Goal: Navigation & Orientation: Find specific page/section

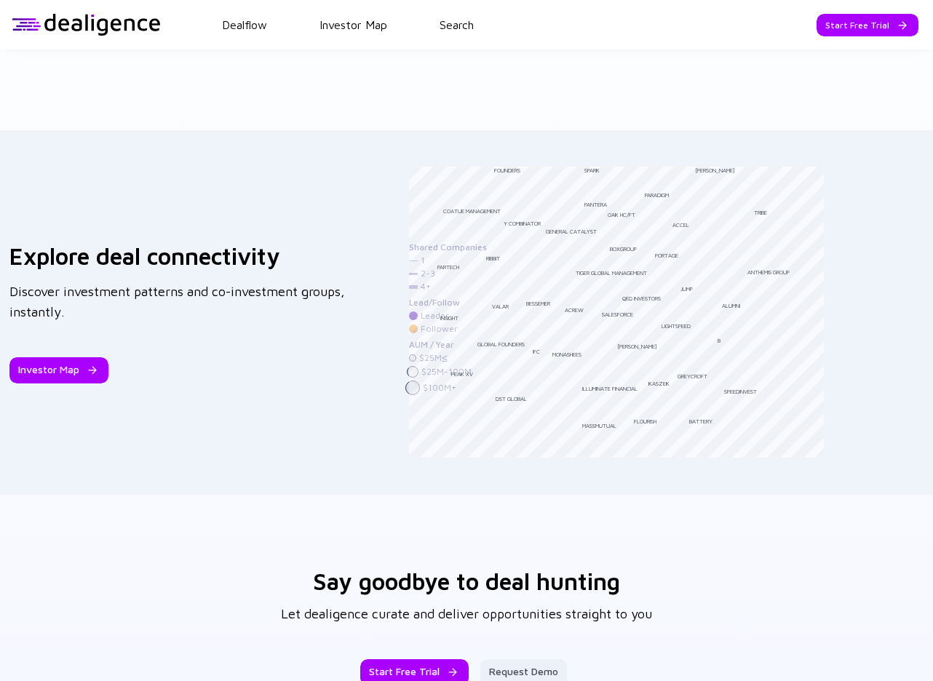
scroll to position [2304, 0]
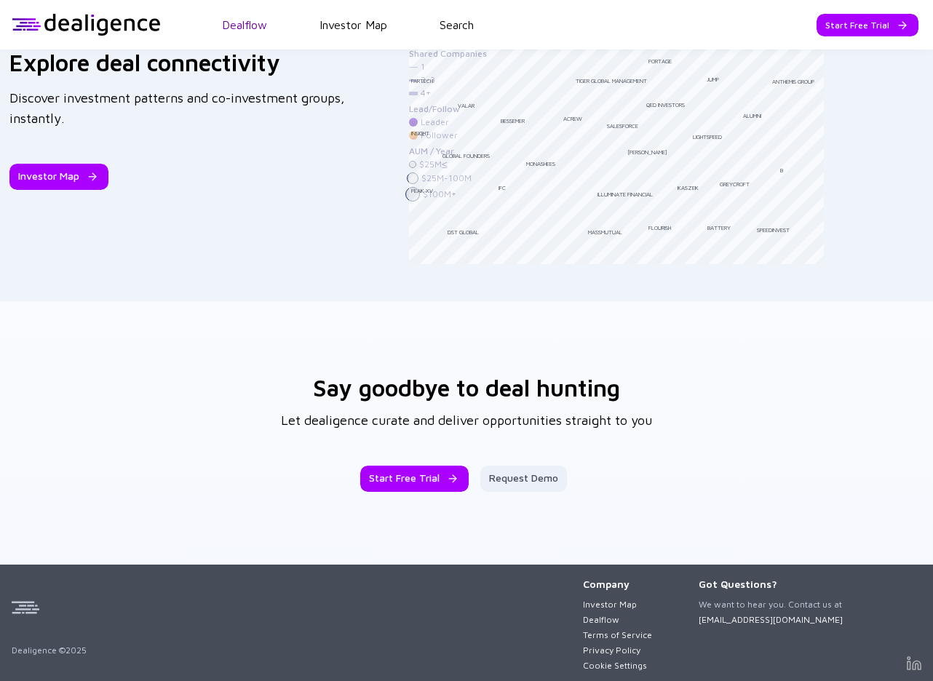
click at [246, 22] on link "Dealflow" at bounding box center [244, 24] width 45 height 13
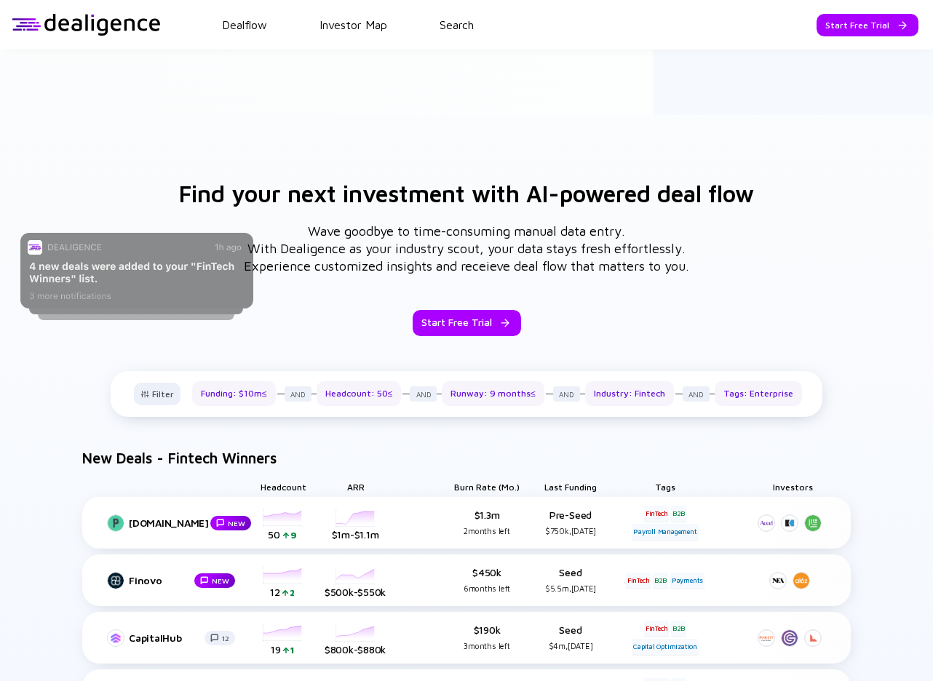
scroll to position [470, 0]
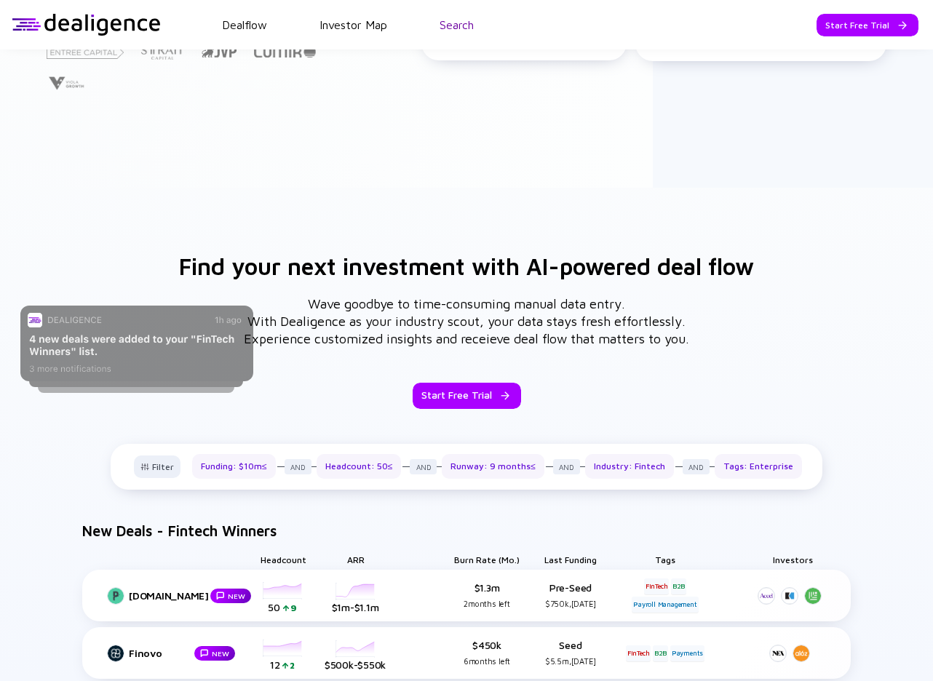
click at [463, 24] on link "Search" at bounding box center [457, 24] width 34 height 13
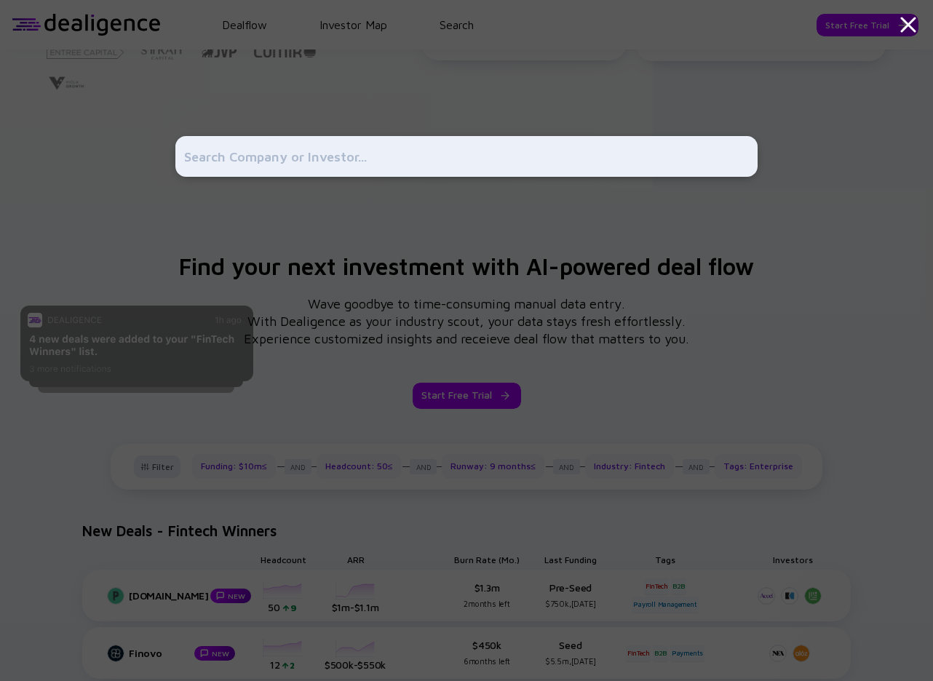
click at [281, 223] on div at bounding box center [466, 340] width 582 height 681
click at [292, 100] on div at bounding box center [466, 340] width 582 height 681
click at [206, 238] on div at bounding box center [466, 340] width 582 height 681
click at [263, 30] on div at bounding box center [466, 340] width 582 height 681
click at [908, 27] on icon at bounding box center [908, 25] width 26 height 26
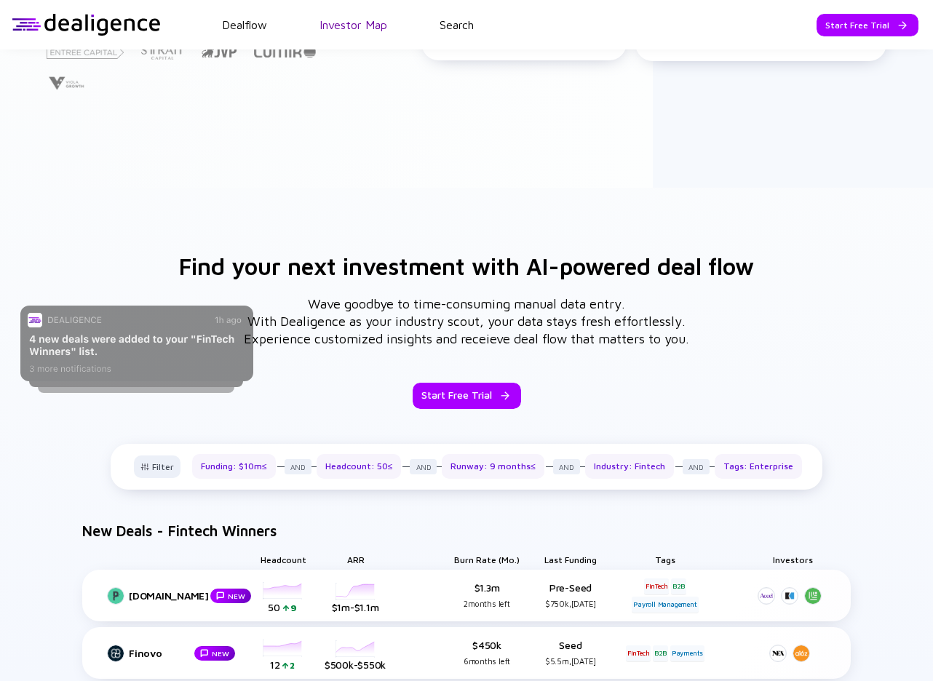
click at [355, 28] on link "Investor Map" at bounding box center [354, 24] width 68 height 13
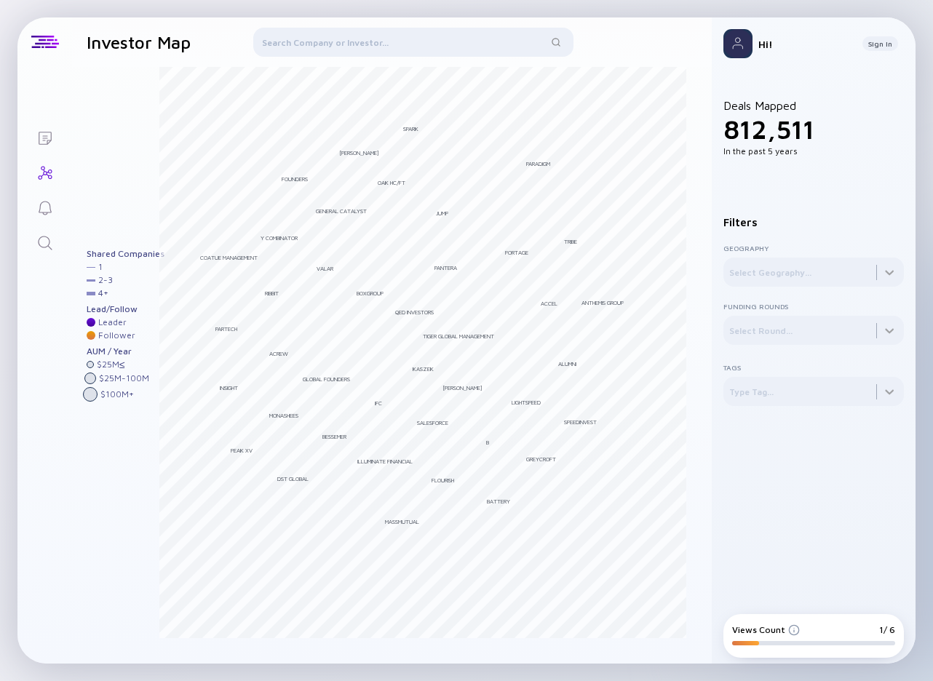
click at [40, 7] on div "Lists Investor Map Filter Investors Andreessen [PERSON_NAME] Bessemer Tiger Glo…" at bounding box center [466, 340] width 933 height 681
click at [31, 16] on div "Lists Investor Map Filter Investors Andreessen [PERSON_NAME] Bessemer Tiger Glo…" at bounding box center [466, 340] width 933 height 681
click at [570, 669] on div "Lists Investor Map Filter Investors Andreessen [PERSON_NAME] Bessemer Tiger Glo…" at bounding box center [466, 340] width 933 height 681
click at [49, 11] on div "Lists Investor Map Filter Investors Andreessen [PERSON_NAME] Bessemer Tiger Glo…" at bounding box center [466, 340] width 933 height 681
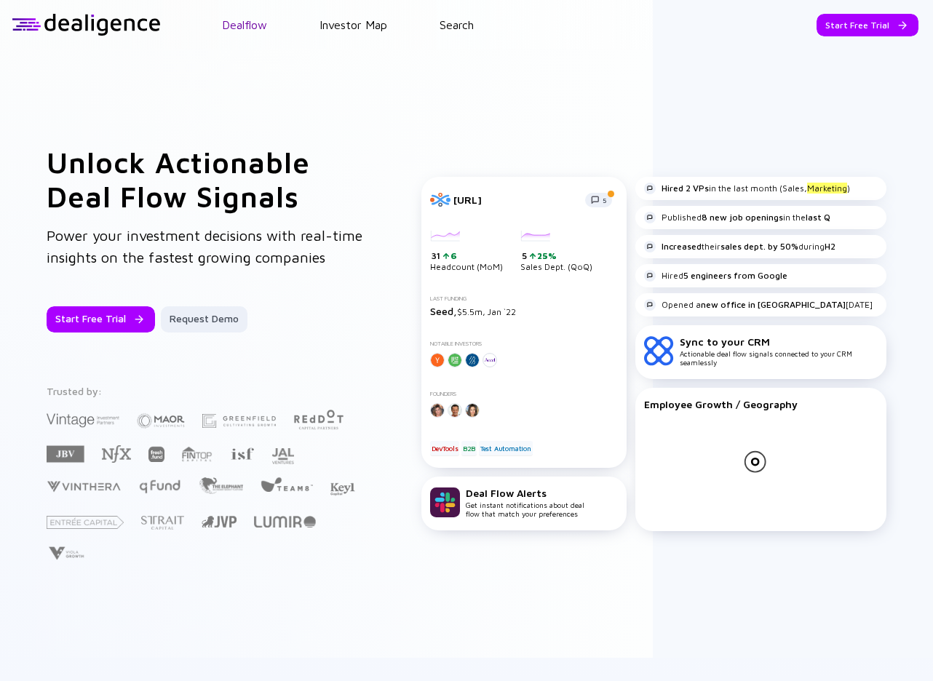
click at [253, 24] on link "Dealflow" at bounding box center [244, 24] width 45 height 13
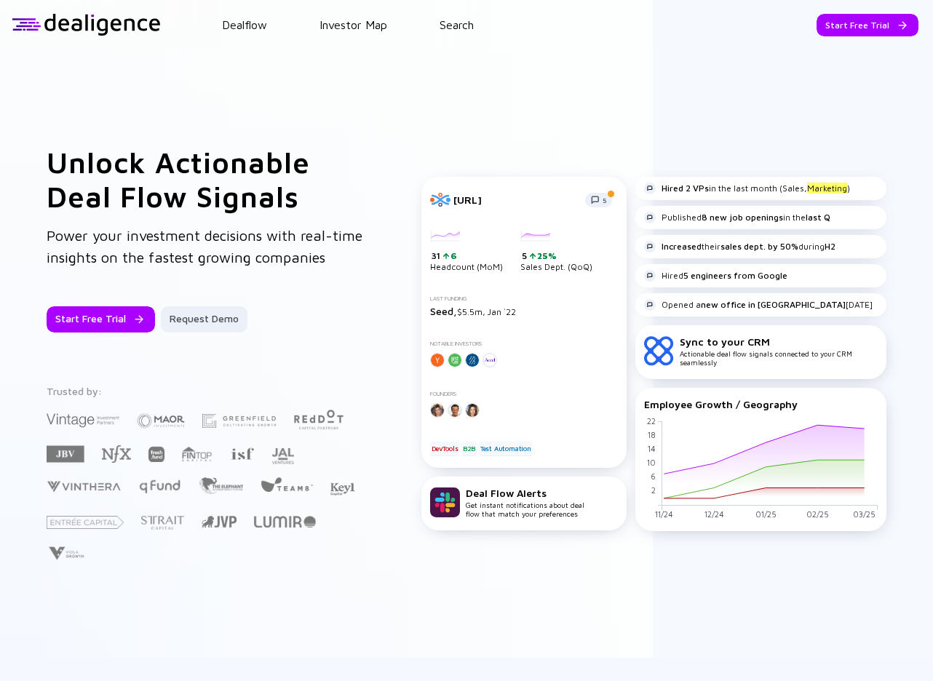
drag, startPoint x: 484, startPoint y: 340, endPoint x: 495, endPoint y: 152, distance: 188.1
